Goal: Task Accomplishment & Management: Manage account settings

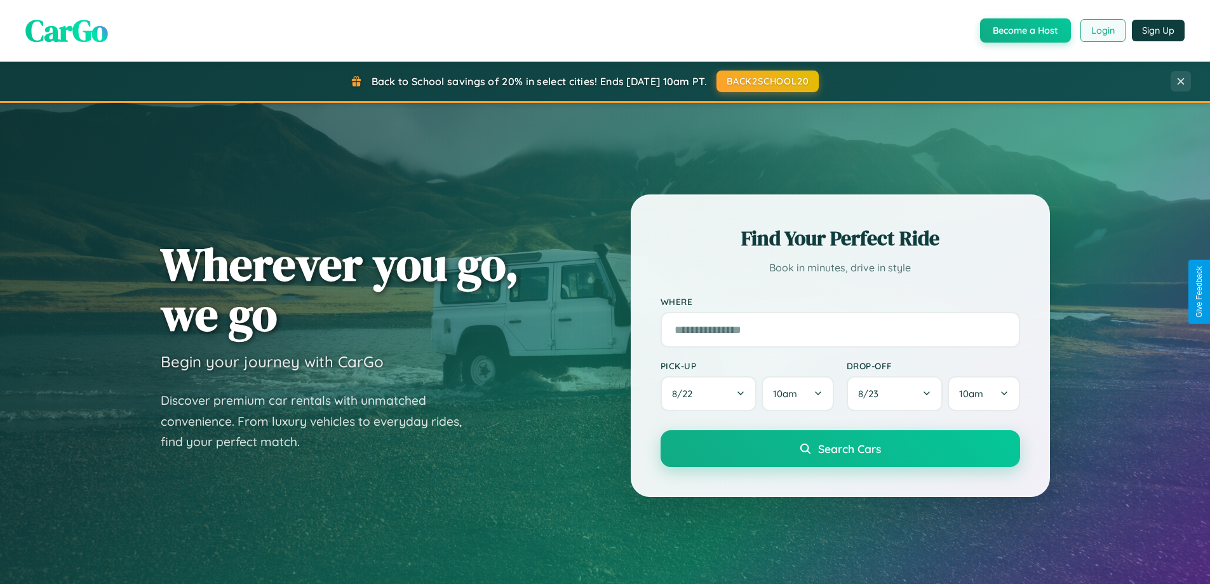
click at [1102, 30] on button "Login" at bounding box center [1102, 30] width 45 height 23
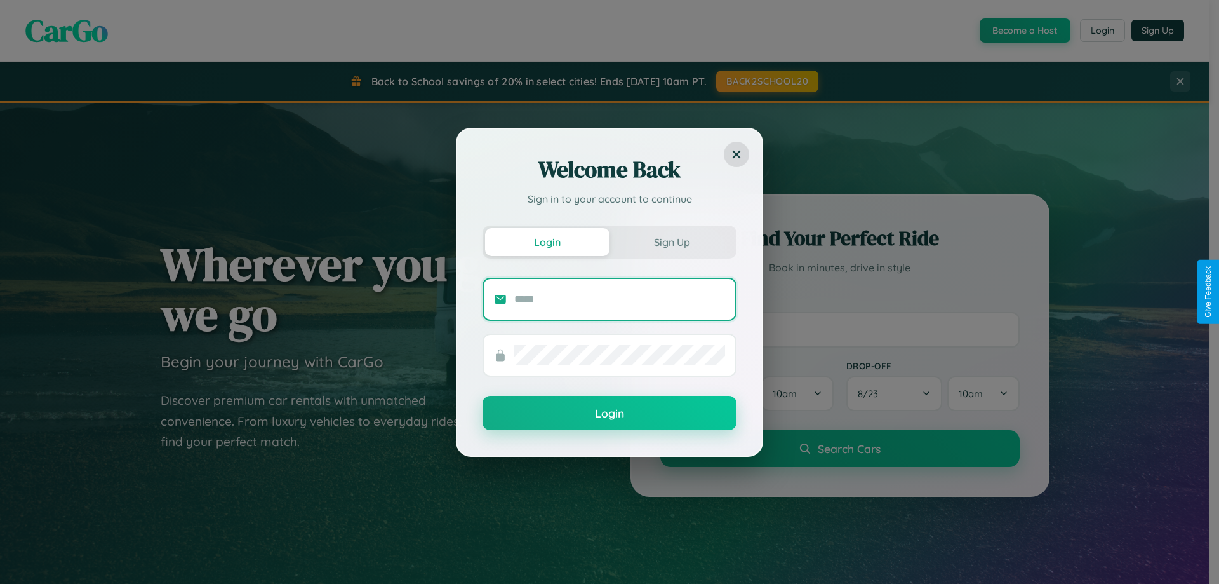
click at [620, 299] on input "text" at bounding box center [619, 299] width 211 height 20
type input "**********"
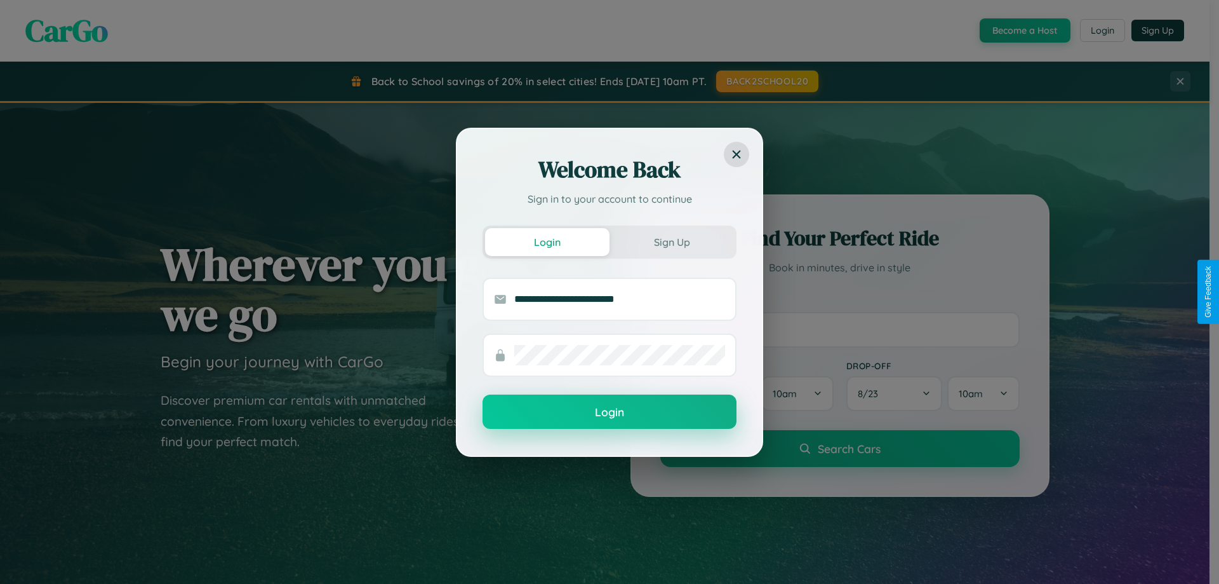
click at [610, 412] on button "Login" at bounding box center [610, 411] width 254 height 34
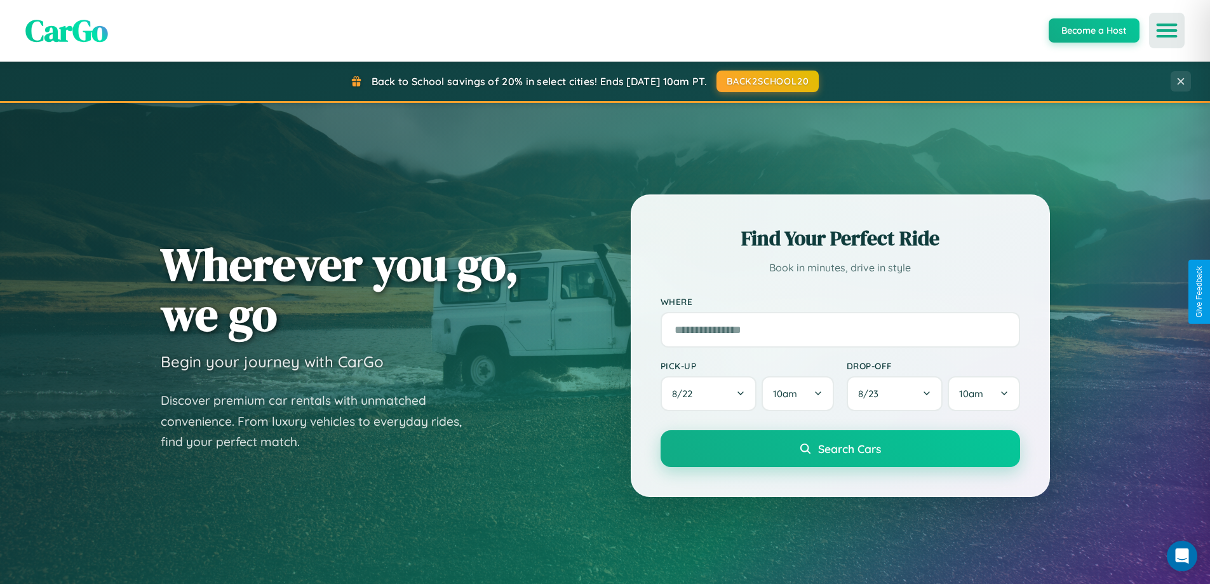
click at [1167, 30] on icon "Open menu" at bounding box center [1167, 30] width 18 height 11
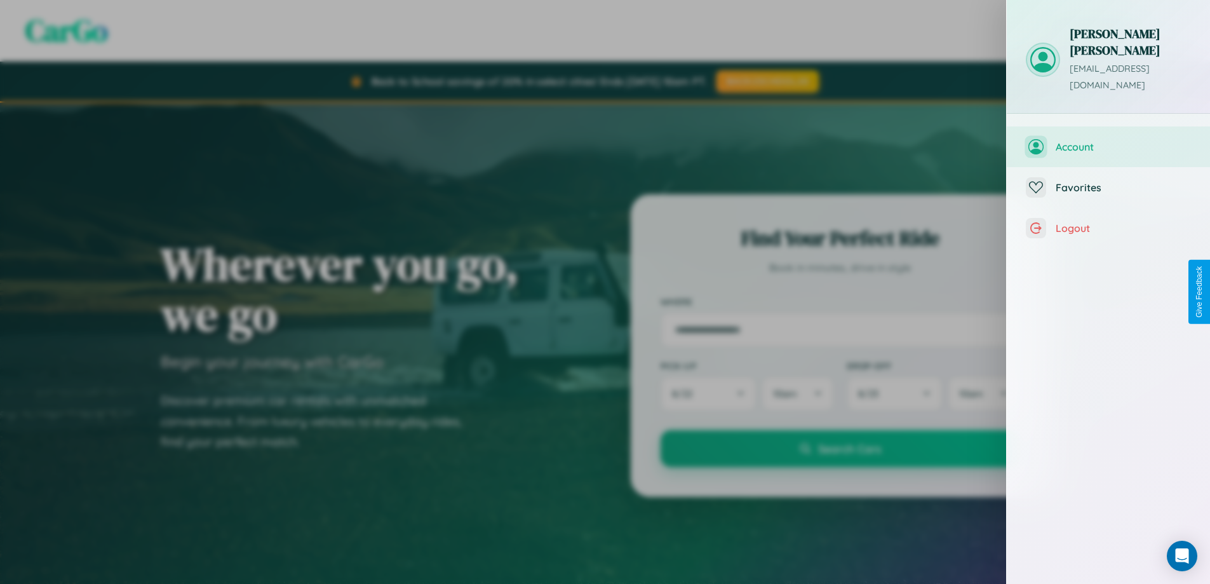
click at [1108, 140] on span "Account" at bounding box center [1123, 146] width 135 height 13
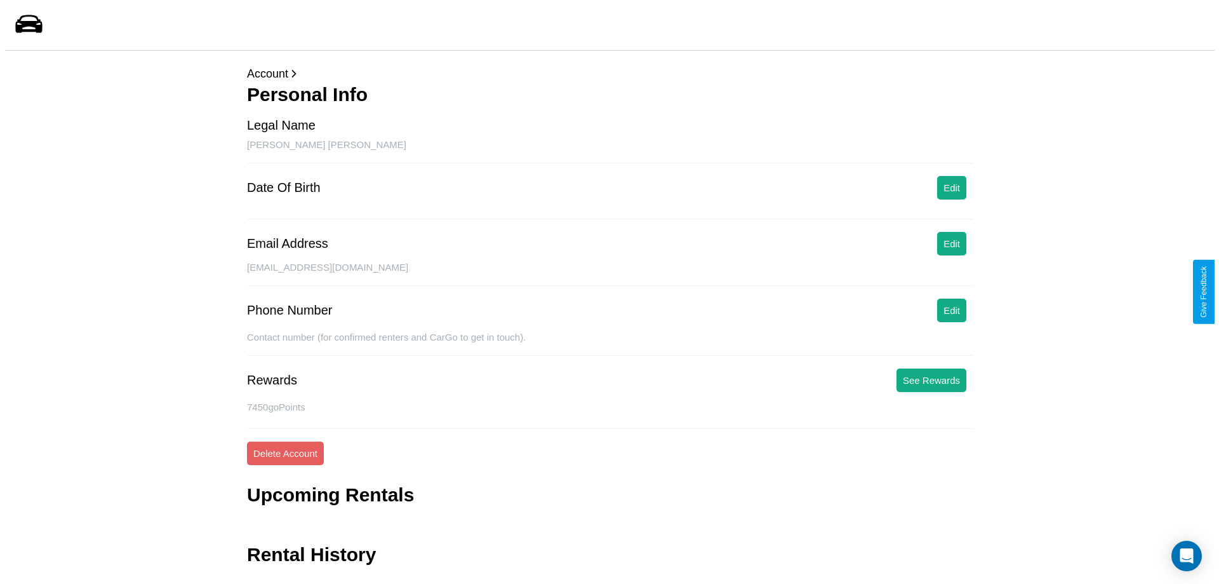
scroll to position [30, 0]
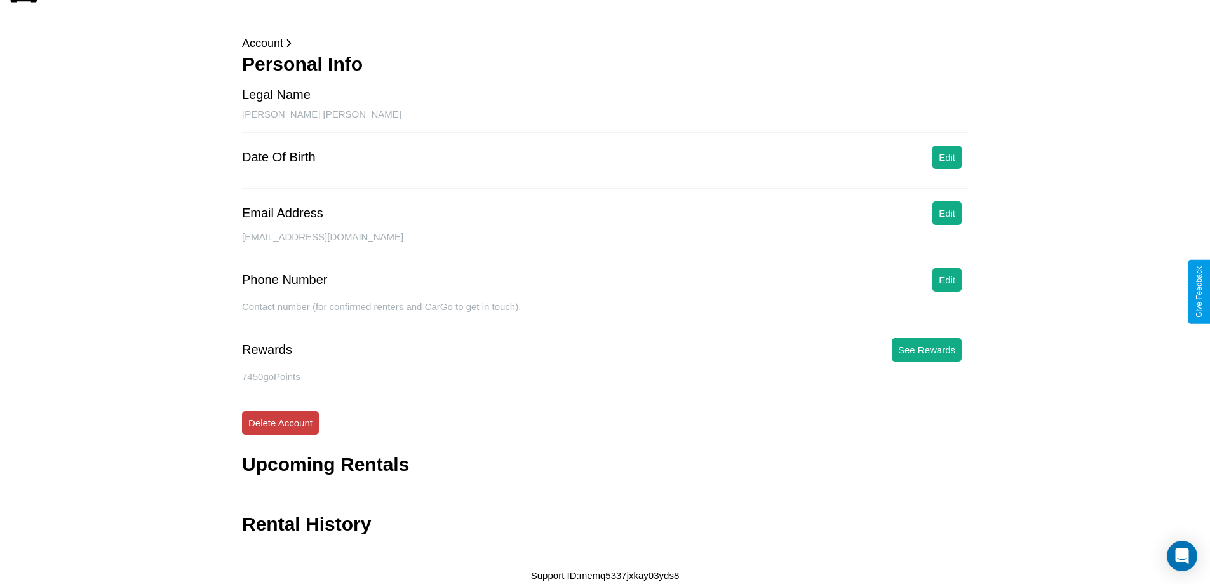
click at [280, 422] on button "Delete Account" at bounding box center [280, 423] width 77 height 24
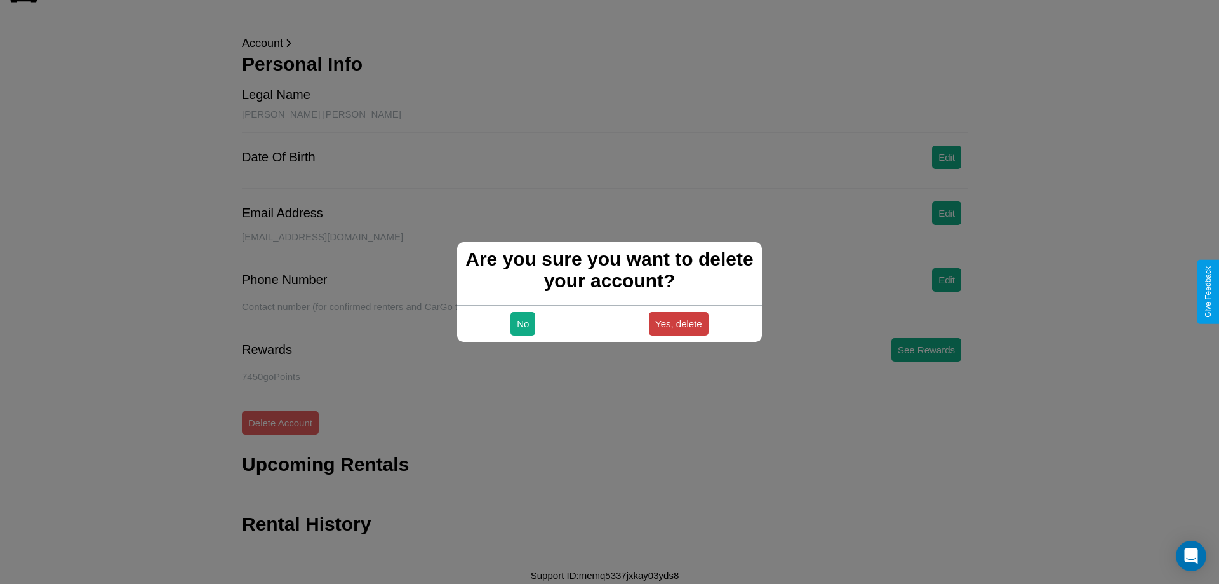
click at [678, 323] on button "Yes, delete" at bounding box center [679, 324] width 60 height 24
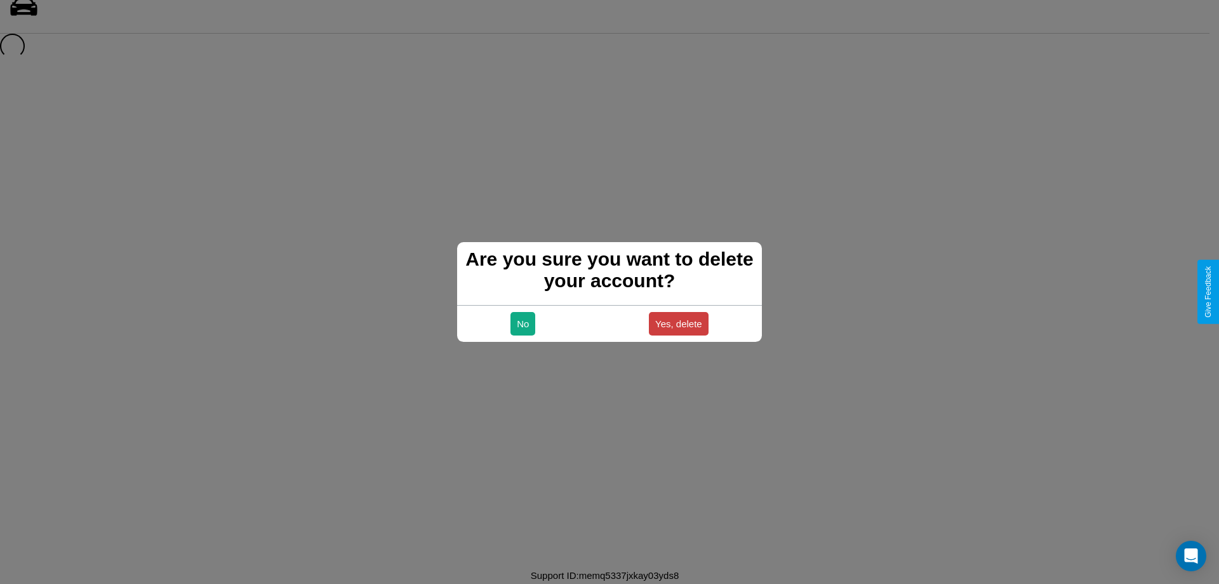
scroll to position [17, 0]
